Goal: Task Accomplishment & Management: Use online tool/utility

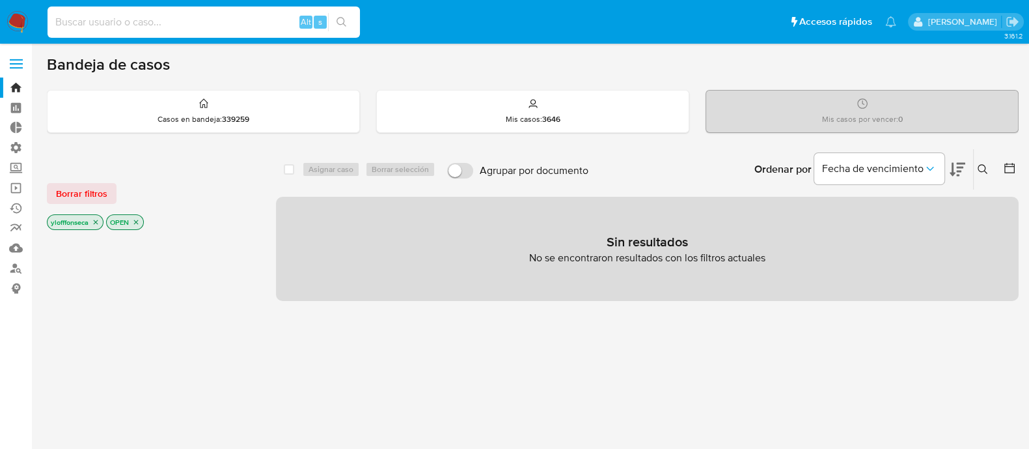
click at [241, 23] on input at bounding box center [204, 22] width 313 height 17
paste input "138107921"
type input "138107921"
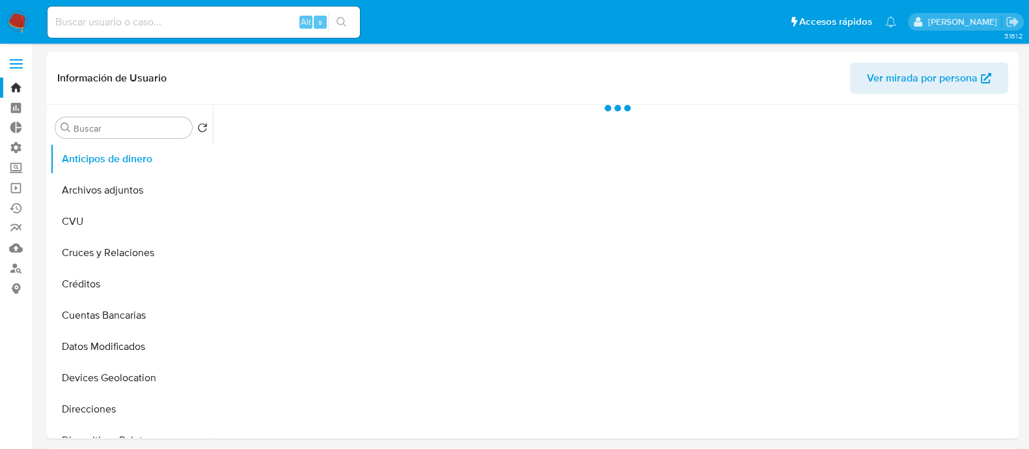
select select "10"
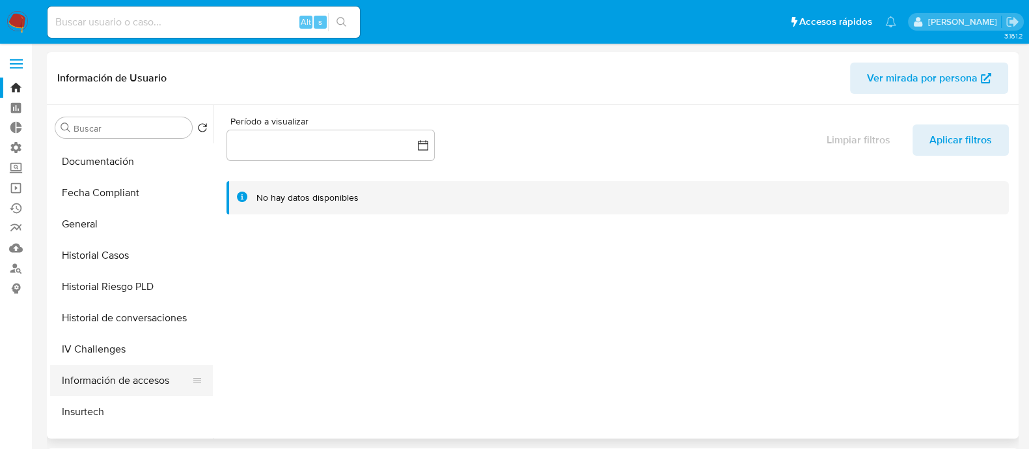
scroll to position [407, 0]
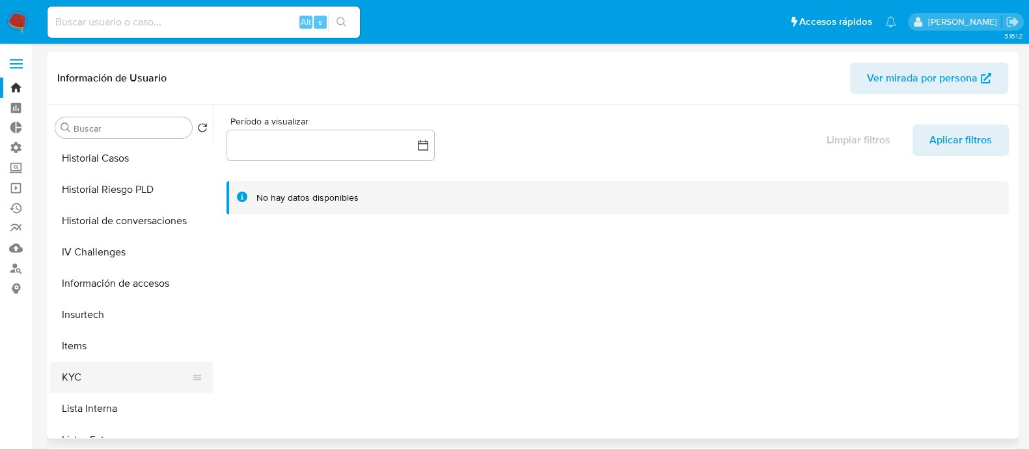
click at [130, 384] on button "KYC" at bounding box center [126, 376] width 152 height 31
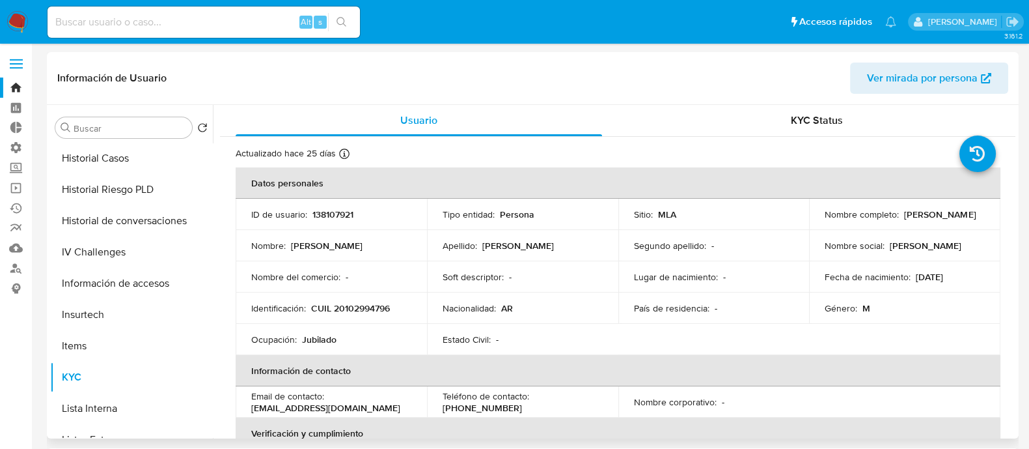
click at [456, 359] on th "Información de contacto" at bounding box center [618, 370] width 765 height 31
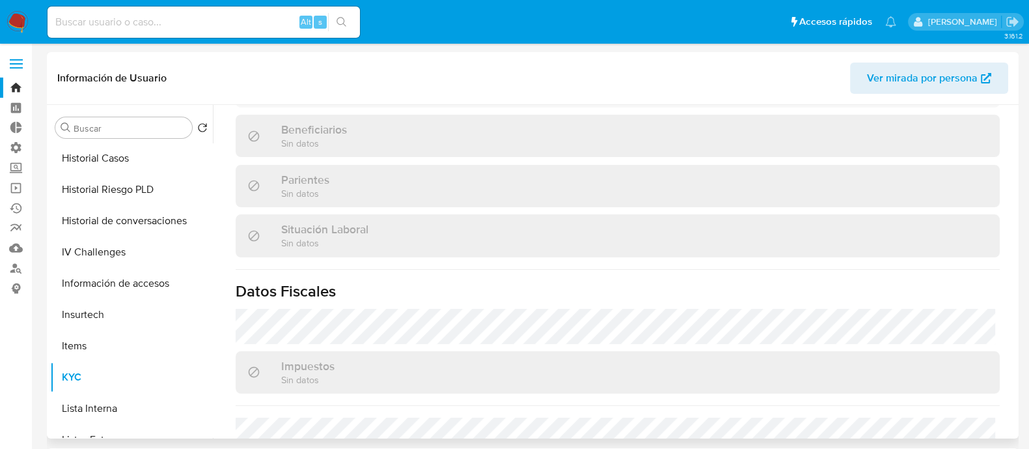
scroll to position [325, 0]
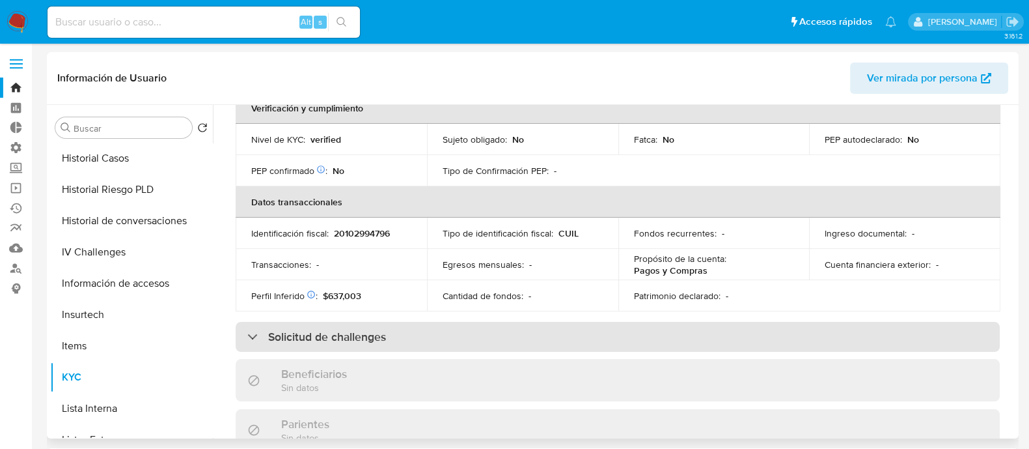
click at [337, 333] on h3 "Solicitud de challenges" at bounding box center [327, 336] width 118 height 14
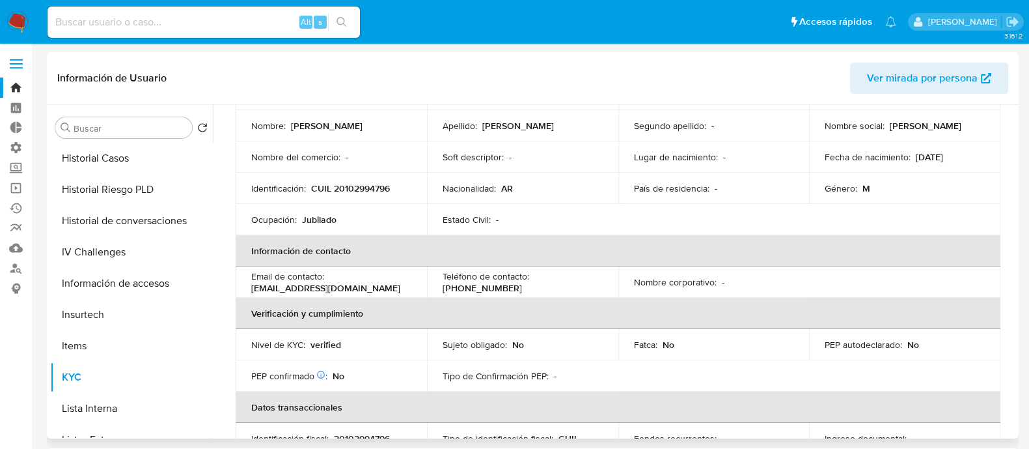
scroll to position [0, 0]
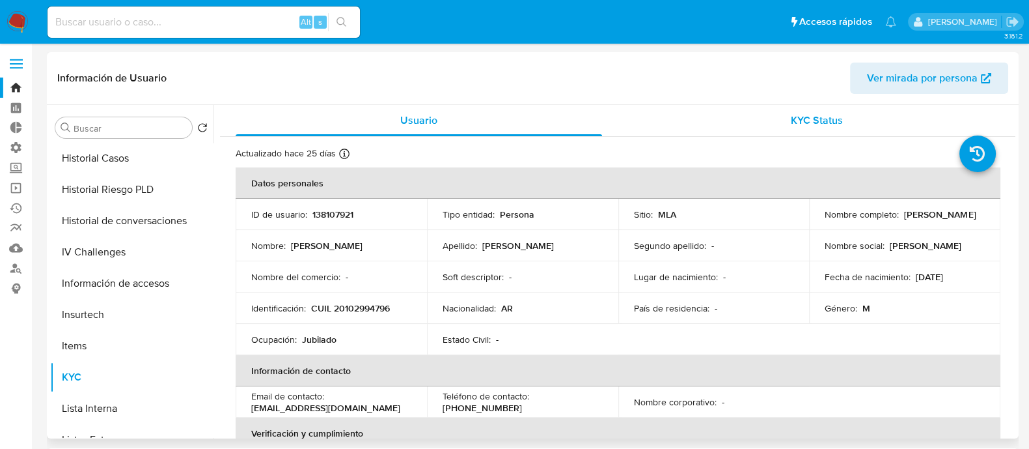
click at [826, 132] on div "KYC Status" at bounding box center [817, 120] width 367 height 31
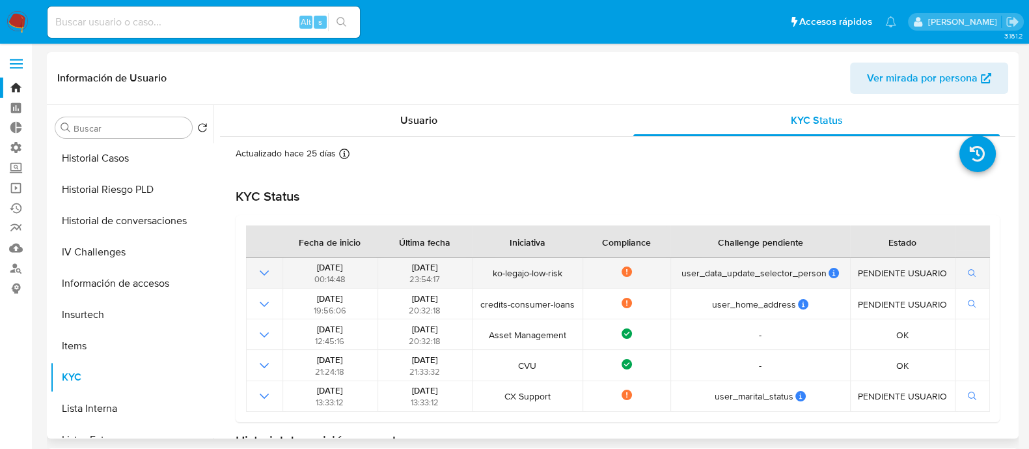
click at [257, 275] on icon "Mostrar operación" at bounding box center [265, 273] width 16 height 16
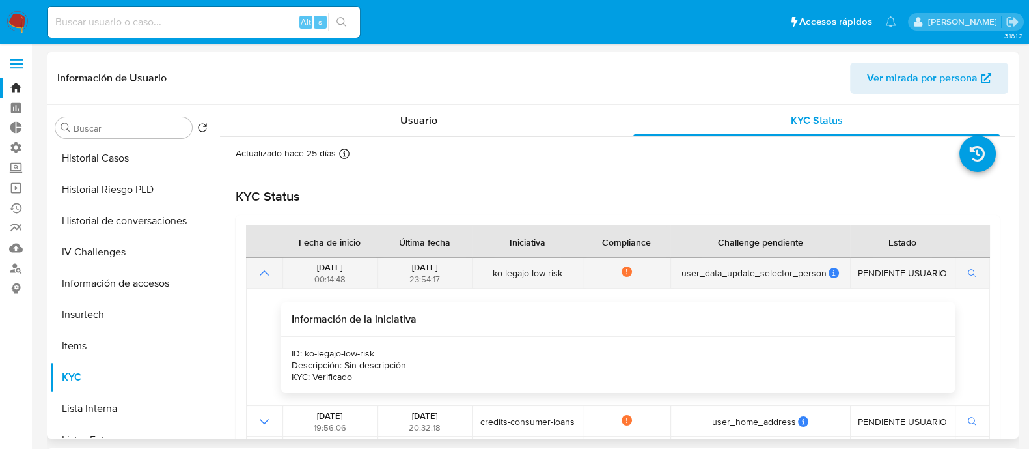
drag, startPoint x: 307, startPoint y: 269, endPoint x: 354, endPoint y: 270, distance: 47.5
click at [354, 270] on div "[DATE] 00:14:48" at bounding box center [330, 272] width 87 height 23
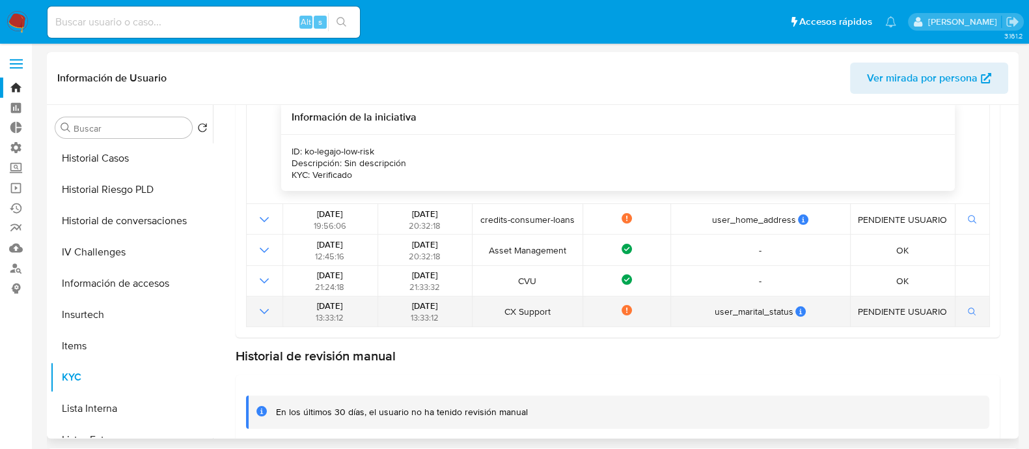
scroll to position [223, 0]
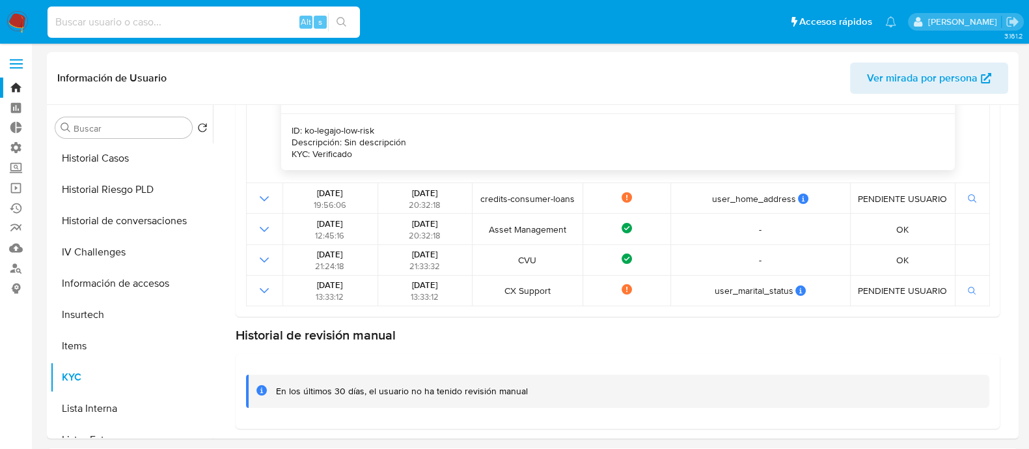
click at [267, 23] on input at bounding box center [204, 22] width 313 height 17
paste input "48257497"
type input "48257497"
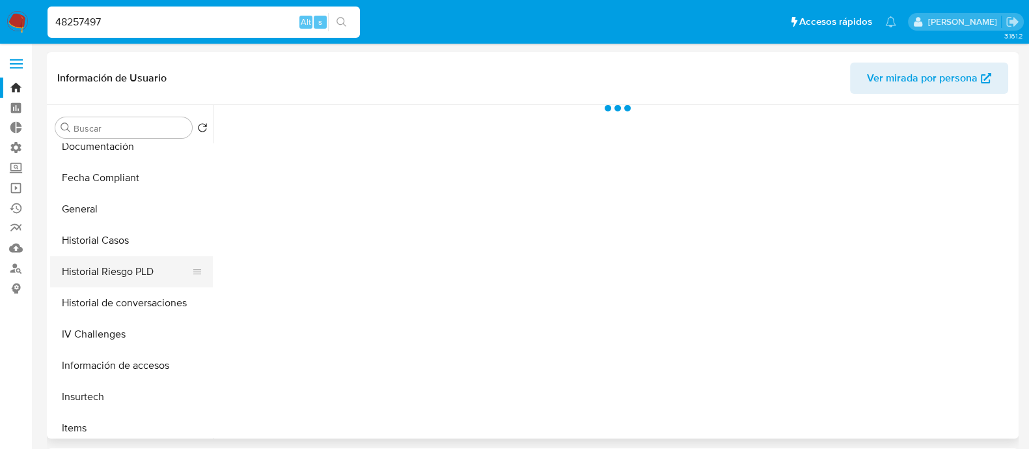
select select "10"
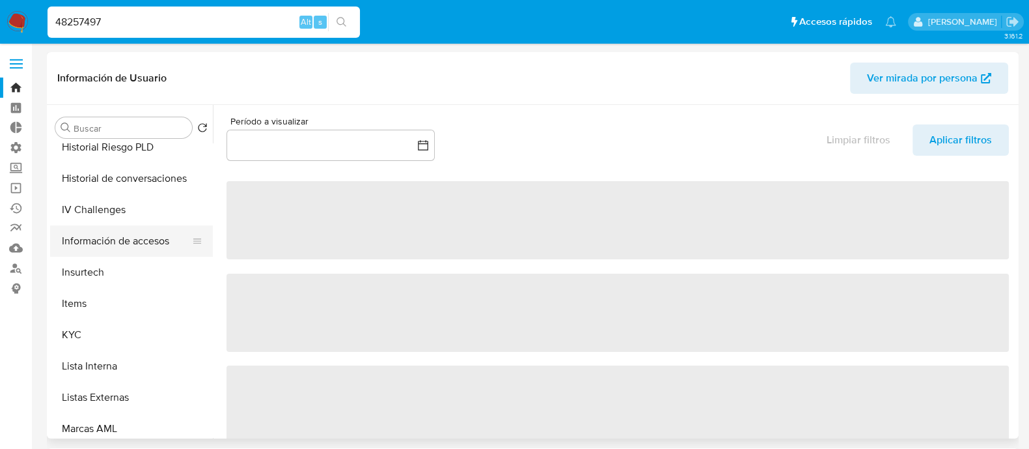
scroll to position [569, 0]
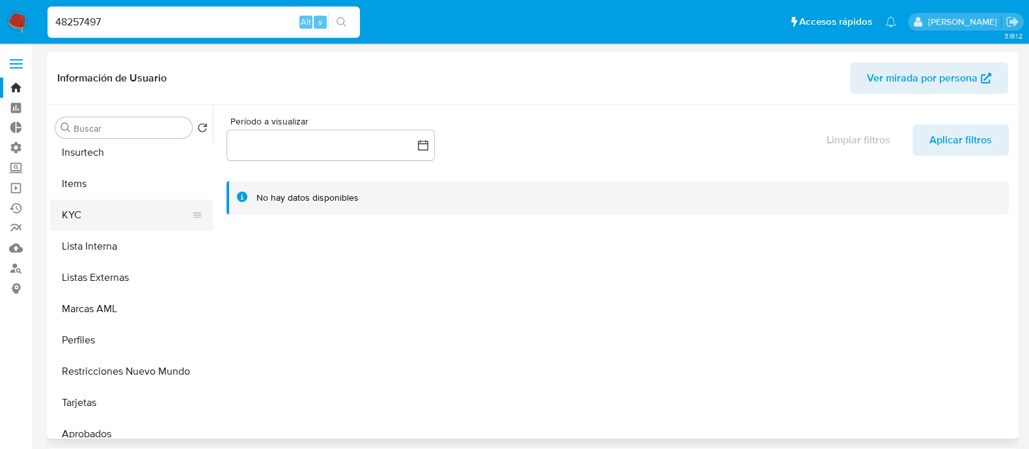
click at [104, 199] on button "KYC" at bounding box center [126, 214] width 152 height 31
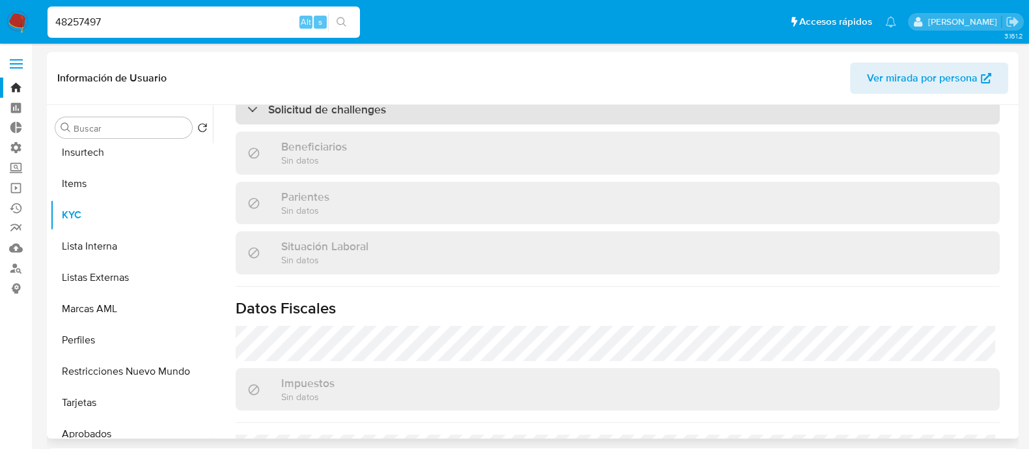
click at [451, 122] on div "Solicitud de challenges" at bounding box center [618, 109] width 764 height 30
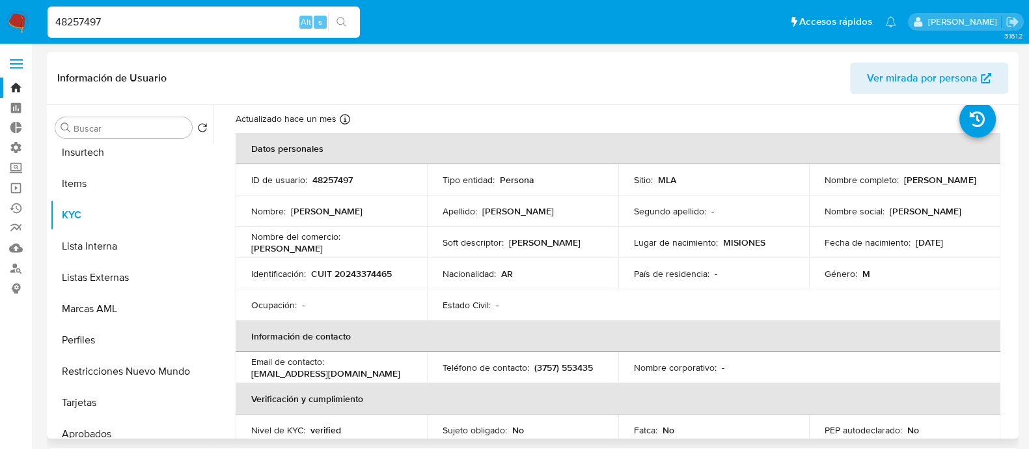
scroll to position [0, 0]
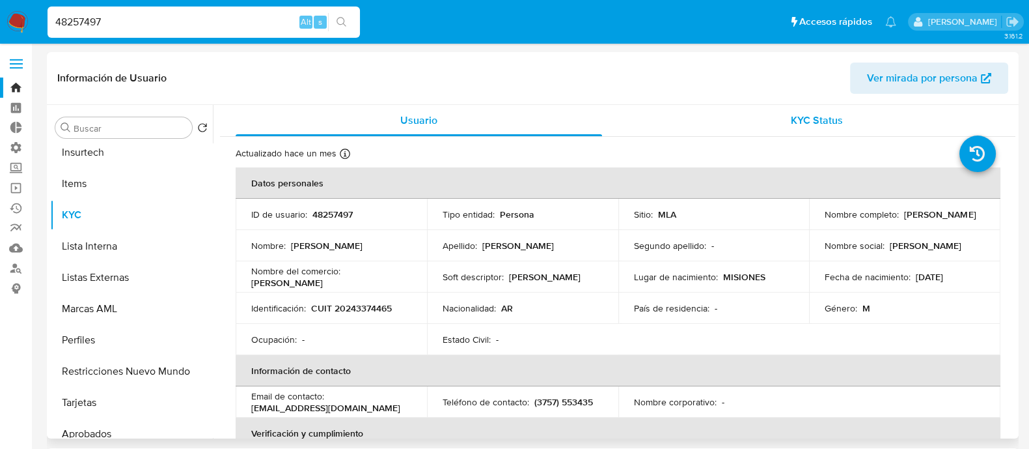
click at [826, 130] on div "KYC Status" at bounding box center [817, 120] width 367 height 31
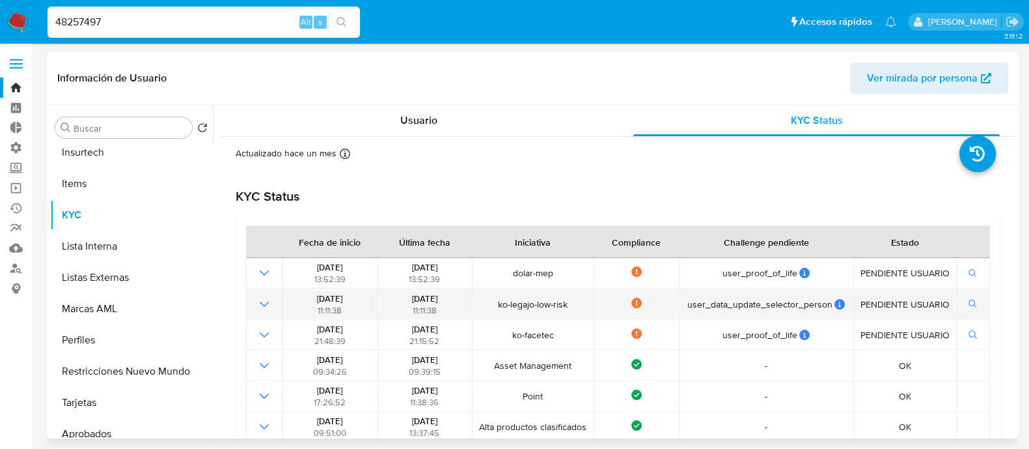
drag, startPoint x: 288, startPoint y: 304, endPoint x: 385, endPoint y: 299, distance: 97.2
click at [384, 299] on tr "[DATE] 11:11:38 [DATE] 11:11:38 ko-legajo-low-risk Not compliance user_data_upd…" at bounding box center [618, 303] width 744 height 31
click at [285, 301] on td "[DATE] 11:11:38" at bounding box center [330, 303] width 95 height 31
click at [270, 307] on td at bounding box center [264, 303] width 36 height 31
click at [267, 307] on icon "Mostrar operación" at bounding box center [265, 304] width 16 height 16
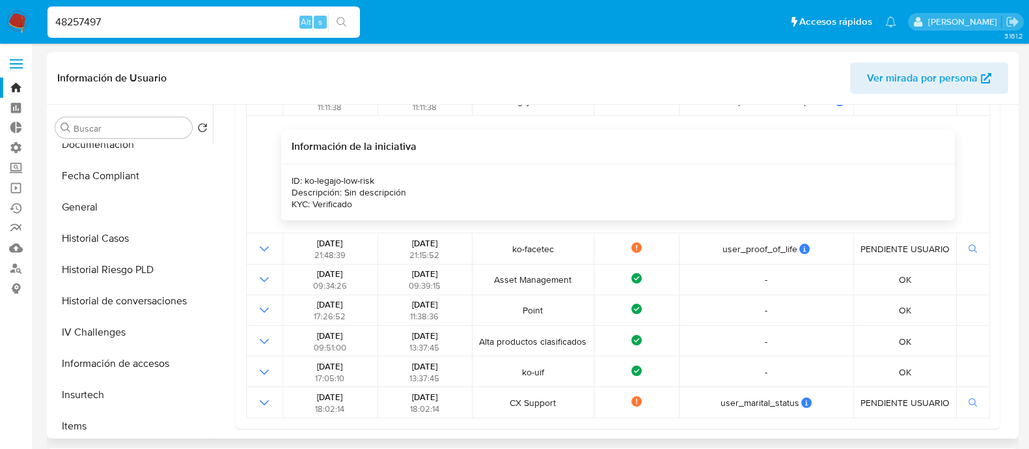
scroll to position [325, 0]
click at [122, 203] on button "General" at bounding box center [126, 208] width 152 height 31
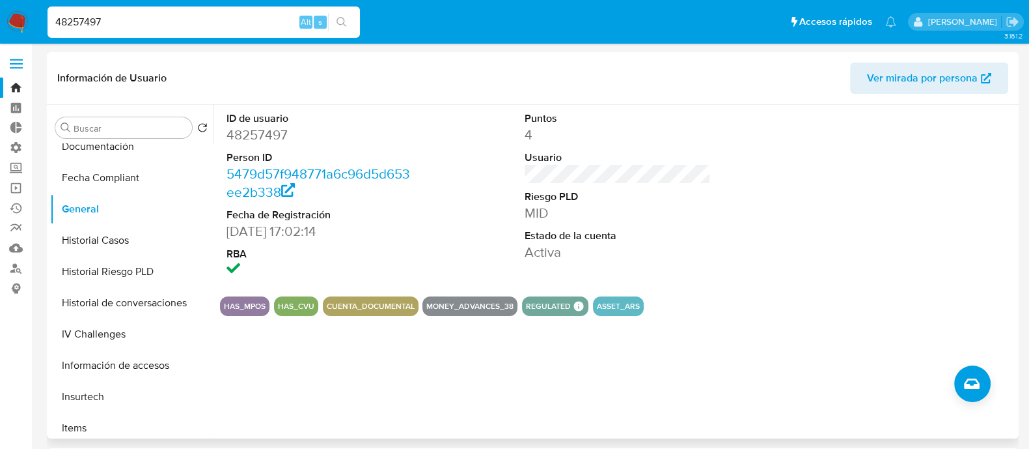
click at [638, 305] on div "ASSET_ARS" at bounding box center [618, 306] width 51 height 20
click at [410, 203] on dl "ID de usuario 48257497 Person ID 5479d57f948771a6c96d5d653ee2b338 Fecha de Regi…" at bounding box center [320, 195] width 186 height 168
click at [17, 11] on img at bounding box center [18, 22] width 22 height 22
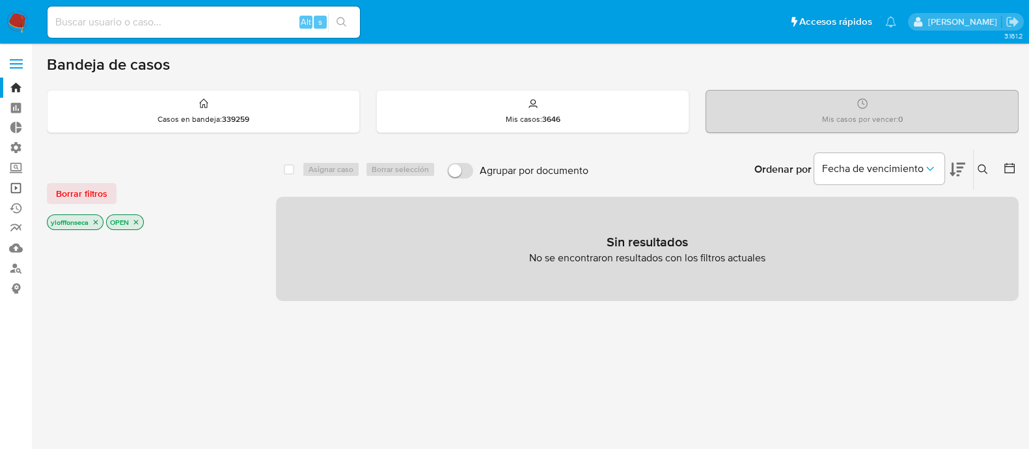
click at [18, 189] on link "Operaciones masivas" at bounding box center [77, 188] width 155 height 20
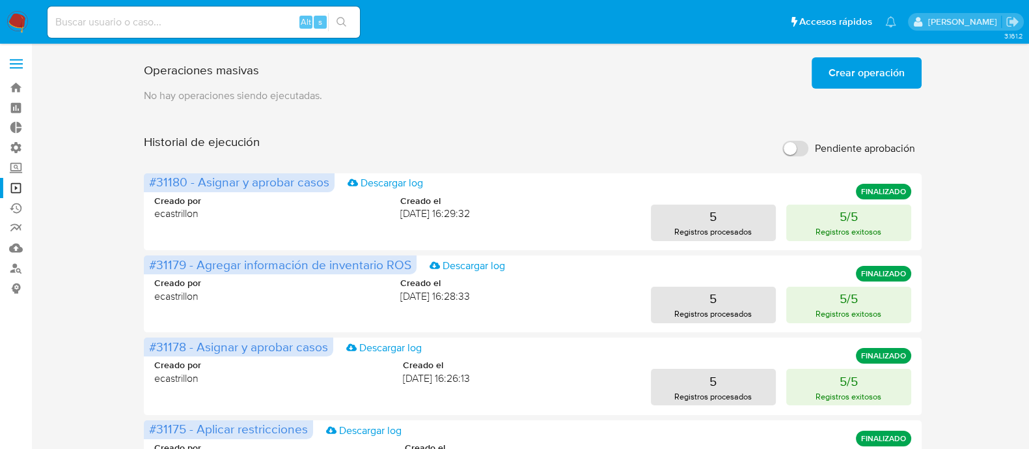
click at [525, 91] on p "No hay operaciones siendo ejecutadas." at bounding box center [532, 96] width 777 height 14
click at [838, 70] on span "Crear operación" at bounding box center [867, 73] width 76 height 29
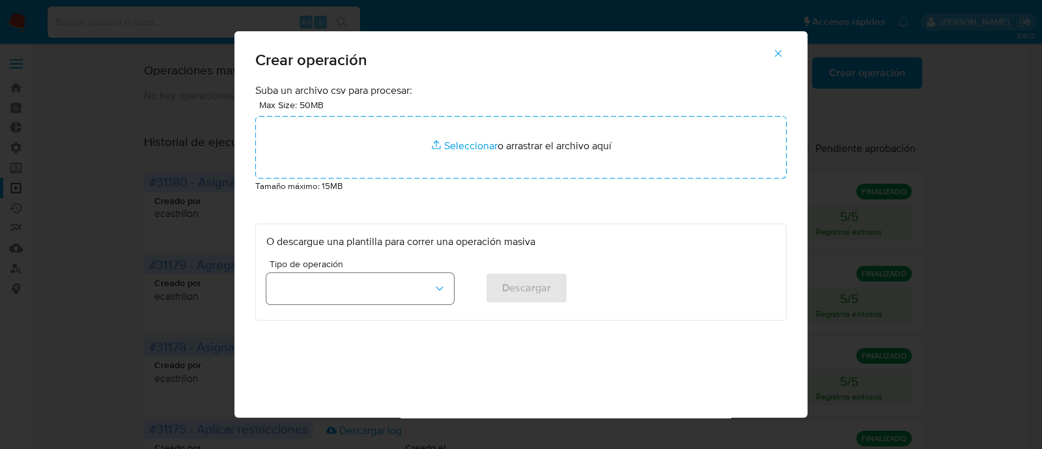
click at [369, 283] on button "button" at bounding box center [360, 288] width 188 height 31
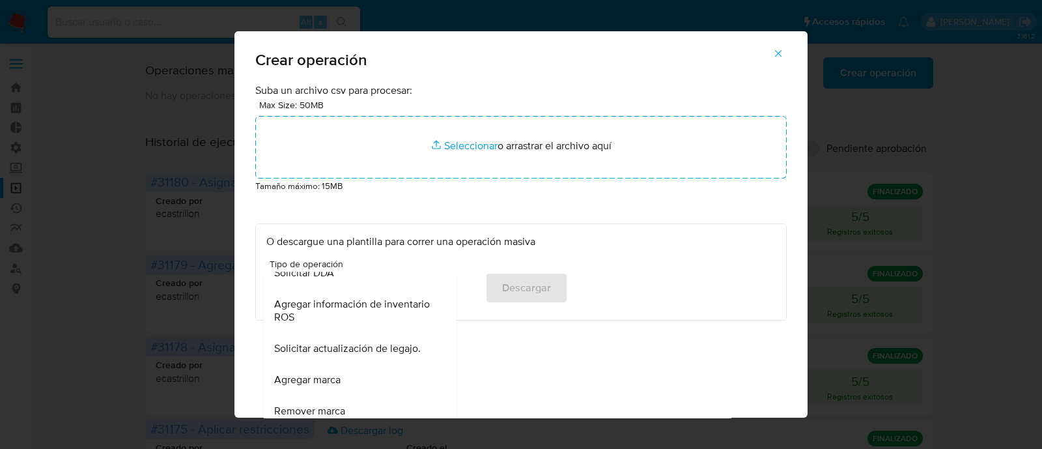
scroll to position [565, 0]
click at [344, 353] on span "Solicitar actualización de legajo." at bounding box center [347, 350] width 147 height 13
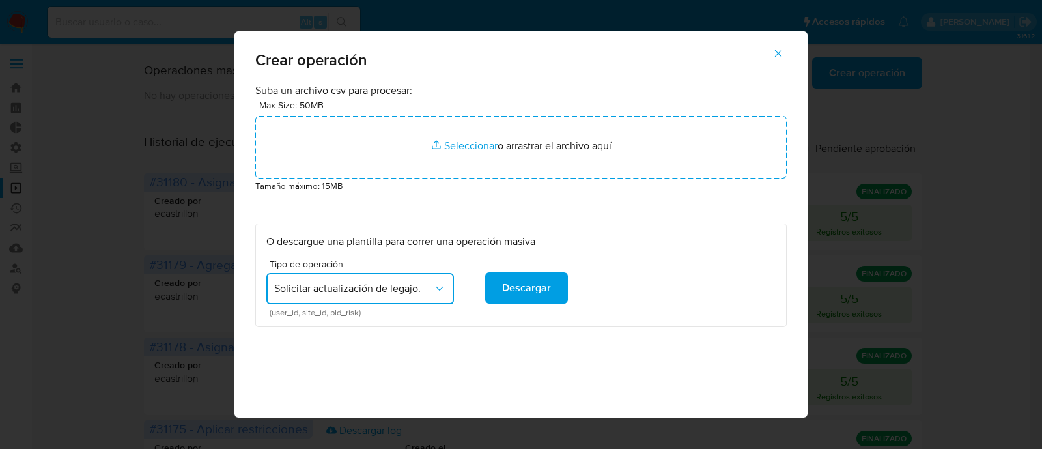
click at [576, 357] on div "Suba un archivo csv para procesar: Max Size: 50MB Seleccionar archivos Seleccio…" at bounding box center [520, 275] width 573 height 385
click at [514, 287] on span "Descargar" at bounding box center [526, 287] width 49 height 29
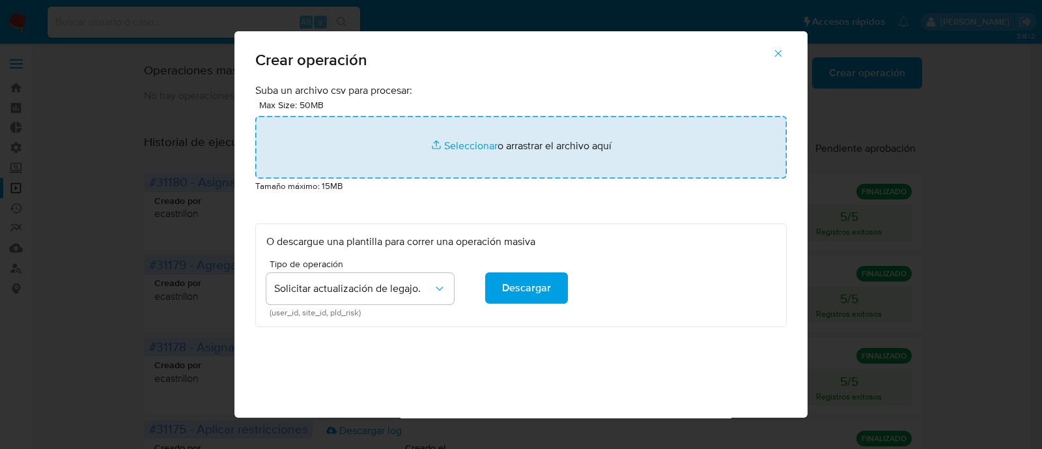
click at [455, 141] on input "file" at bounding box center [520, 147] width 531 height 63
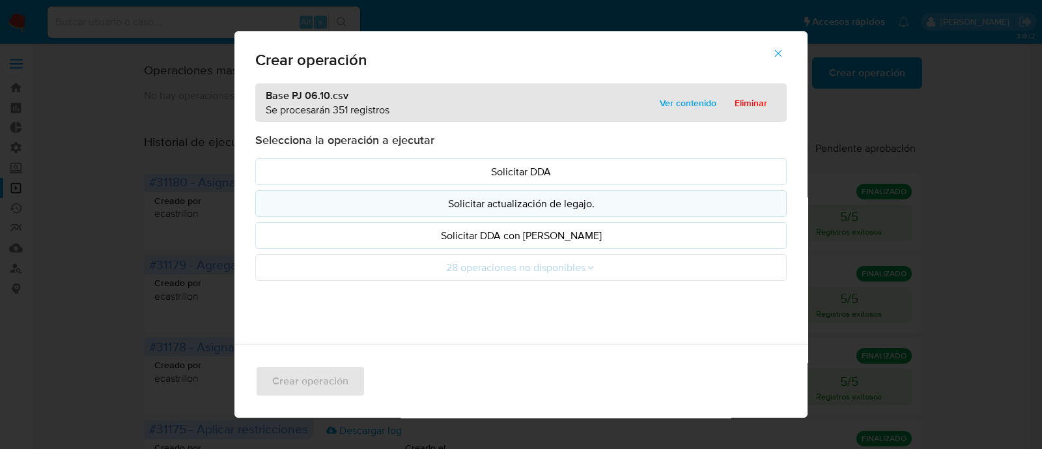
click at [652, 207] on p "Solicitar actualización de legajo." at bounding box center [520, 203] width 509 height 15
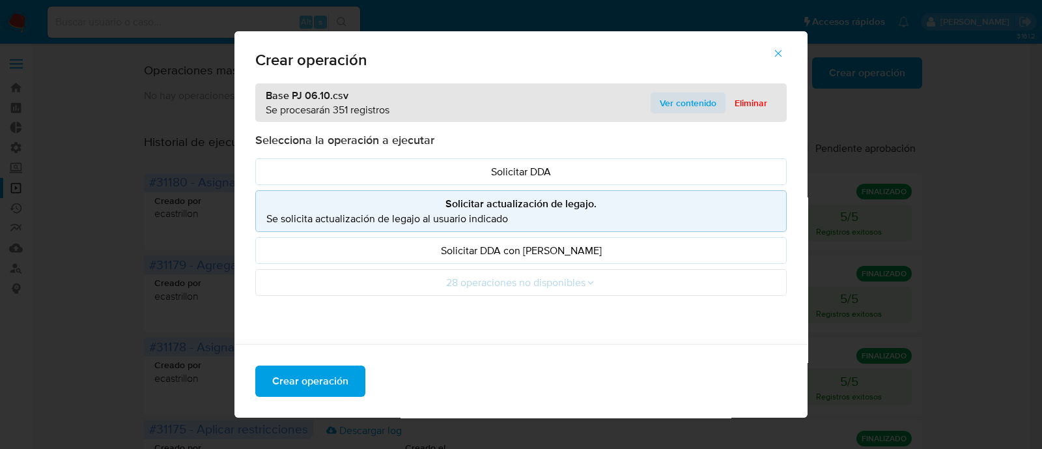
click at [667, 99] on span "Ver contenido" at bounding box center [688, 103] width 57 height 18
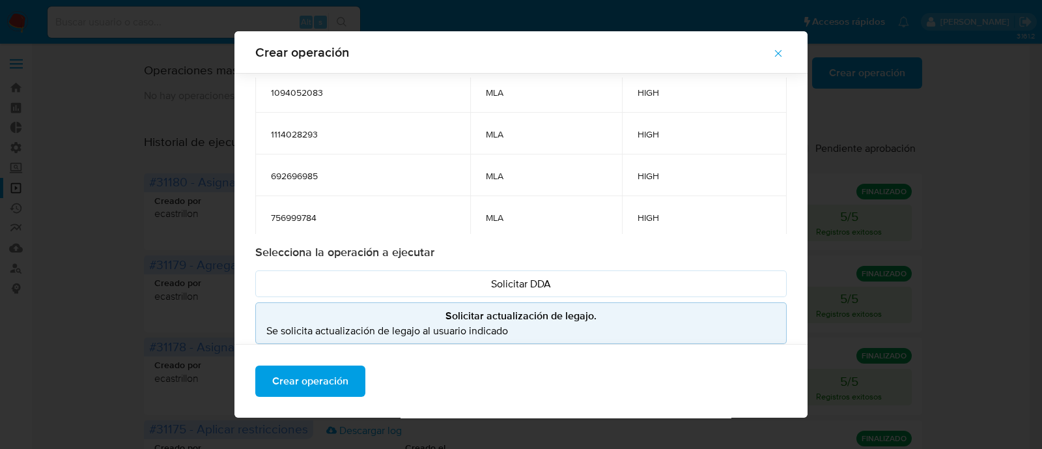
scroll to position [118, 0]
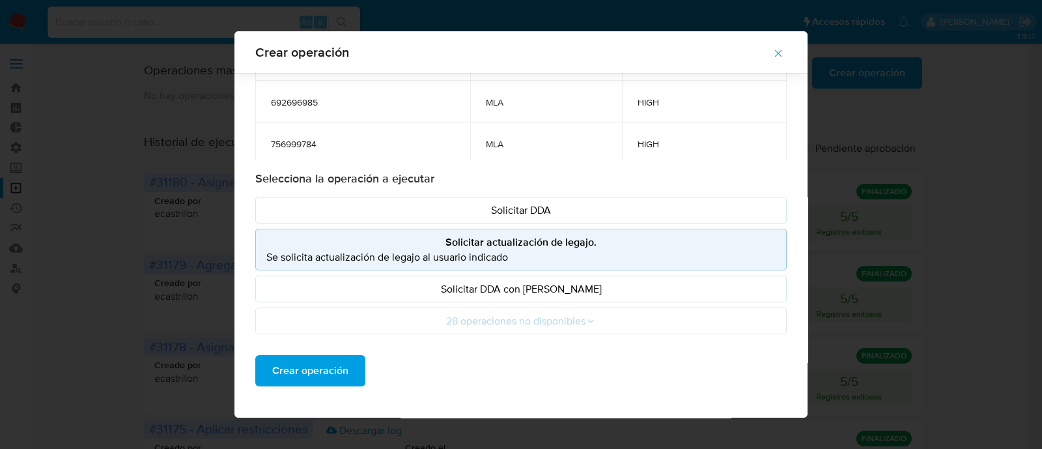
click at [630, 249] on p "Se solicita actualización de legajo al usuario indicado" at bounding box center [520, 256] width 509 height 15
click at [330, 377] on span "Crear operación" at bounding box center [310, 370] width 76 height 29
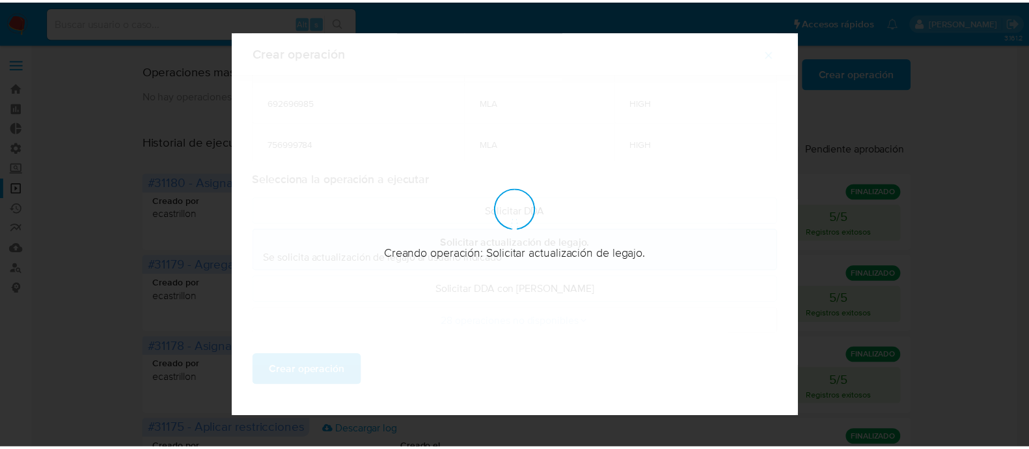
scroll to position [40, 0]
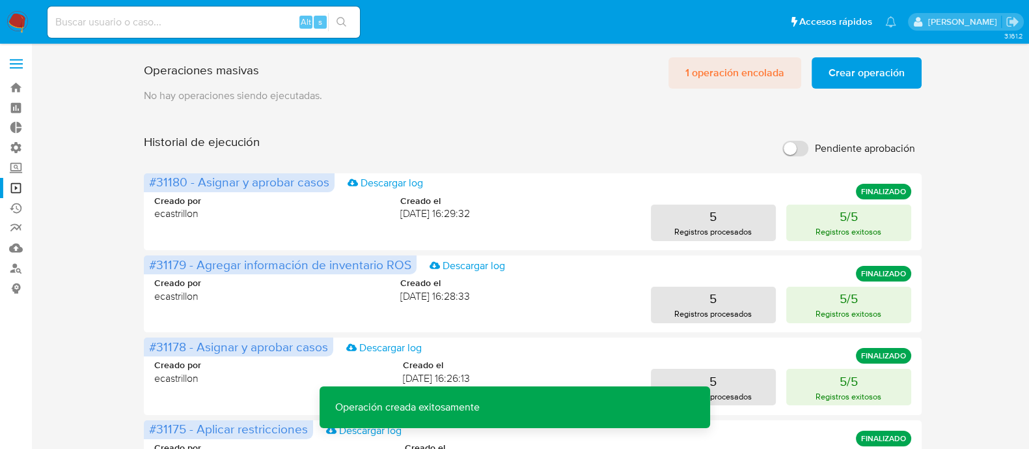
click at [752, 79] on span "1 operación encolada" at bounding box center [735, 73] width 99 height 29
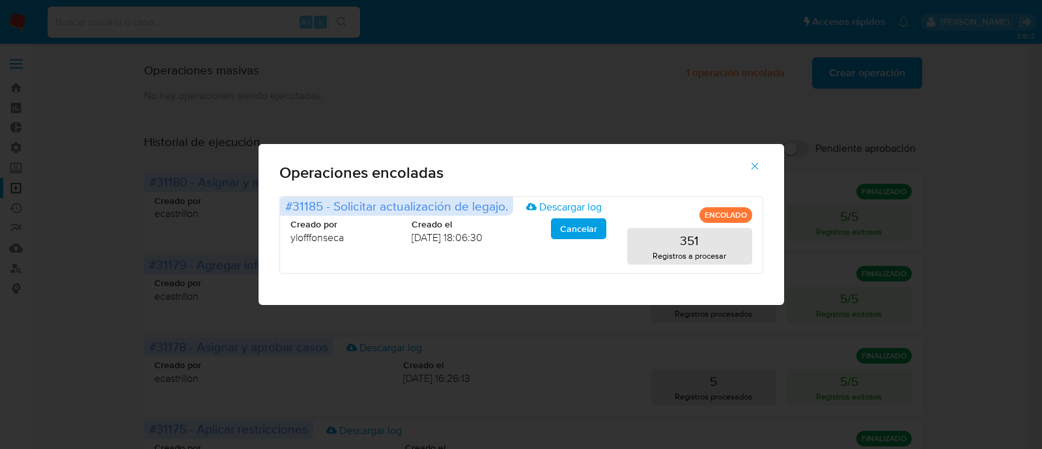
click at [758, 171] on icon "button" at bounding box center [755, 166] width 12 height 12
